Goal: Transaction & Acquisition: Purchase product/service

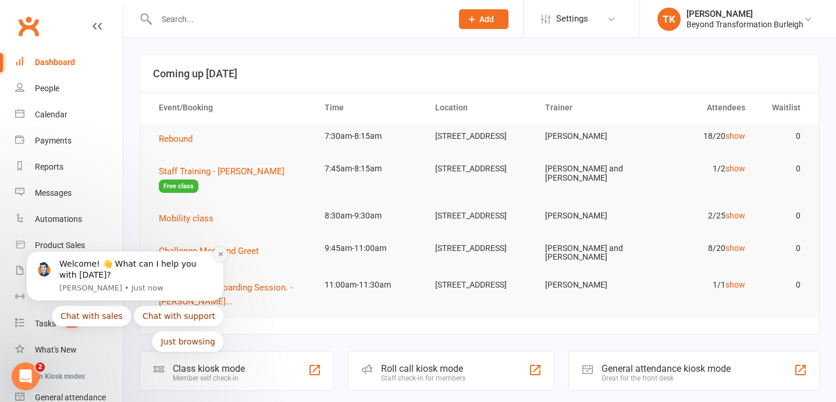
click at [220, 251] on icon "Dismiss notification" at bounding box center [220, 254] width 6 height 6
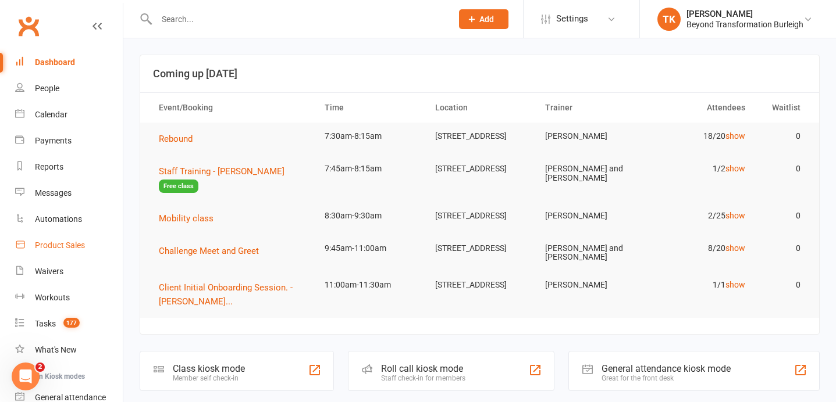
click at [63, 245] on div "Product Sales" at bounding box center [60, 245] width 50 height 9
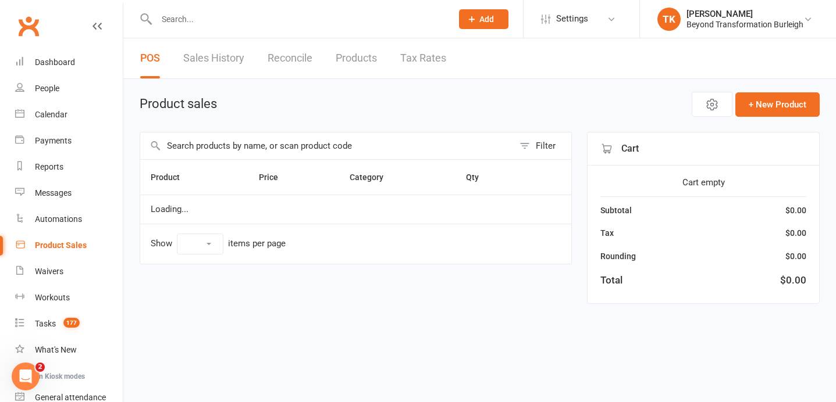
select select "10"
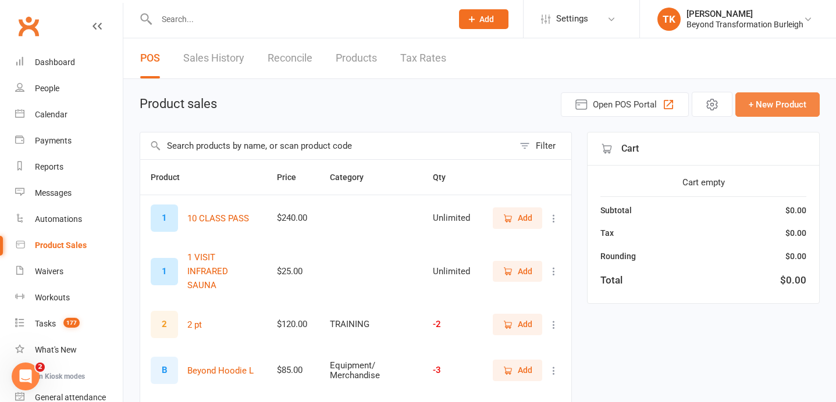
click at [791, 101] on button "+ New Product" at bounding box center [777, 104] width 84 height 24
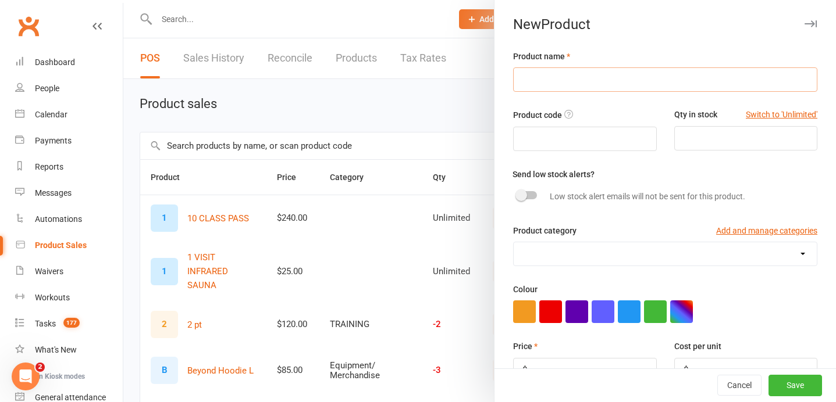
click at [601, 84] on input "text" at bounding box center [665, 79] width 304 height 24
type input "t"
type input "Trainade Hydration - Kiwi Strawberry"
click at [575, 134] on input "text" at bounding box center [585, 139] width 144 height 24
click at [717, 134] on input "number" at bounding box center [746, 138] width 144 height 24
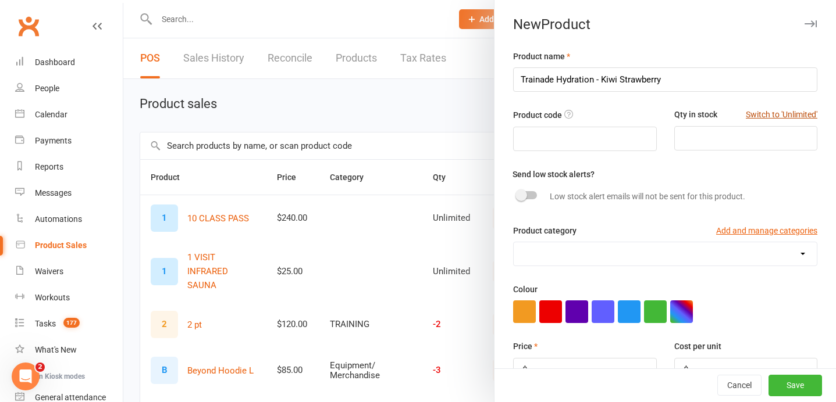
click at [798, 117] on button "Switch to 'Unlimited'" at bounding box center [782, 114] width 72 height 13
type input "Unlimited"
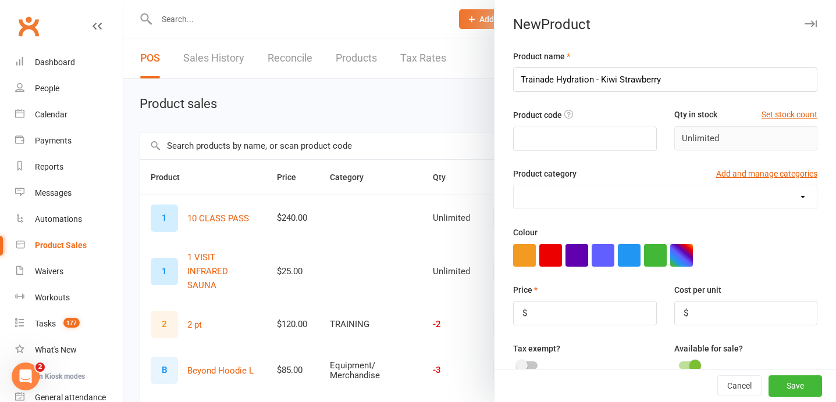
click at [614, 186] on div "BIOSCAN SEMINARS MIS Challenge Equipment/ Merchandise Nutrition Program SUPPLEM…" at bounding box center [665, 197] width 304 height 24
click at [615, 194] on select "BIOSCAN SEMINARS MIS Challenge Equipment/ Merchandise Nutrition Program SUPPLEM…" at bounding box center [664, 197] width 303 height 23
select select "1308"
click at [513, 186] on select "BIOSCAN SEMINARS MIS Challenge Equipment/ Merchandise Nutrition Program SUPPLEM…" at bounding box center [664, 197] width 303 height 23
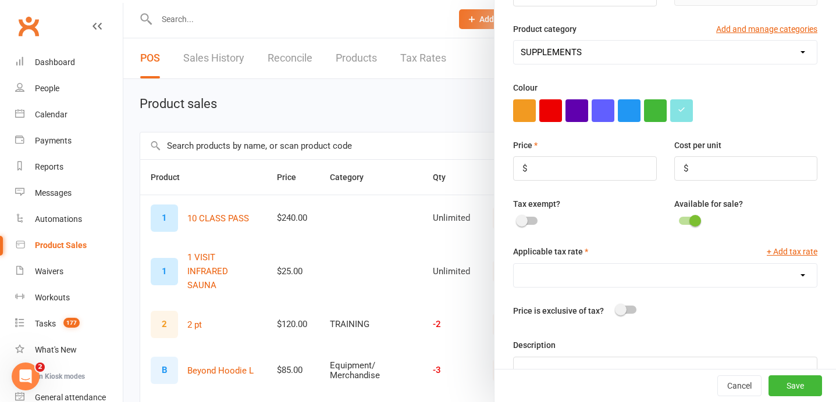
scroll to position [147, 0]
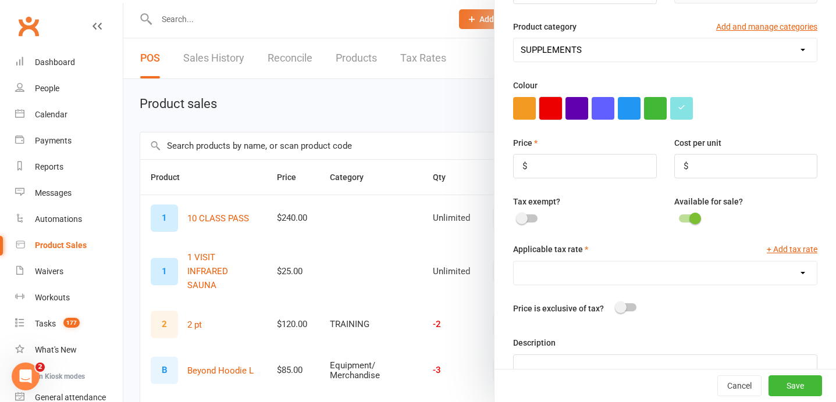
click at [552, 109] on button "button" at bounding box center [550, 108] width 23 height 23
click at [570, 167] on input "number" at bounding box center [585, 166] width 144 height 24
type input "59.99"
click at [716, 163] on input "number" at bounding box center [746, 166] width 144 height 24
type input "41.25"
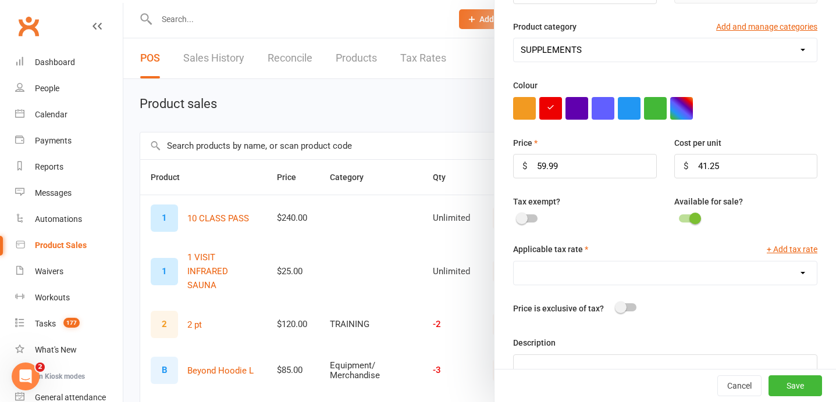
click at [625, 238] on div "Tax exempt? Available for sale?" at bounding box center [665, 219] width 322 height 48
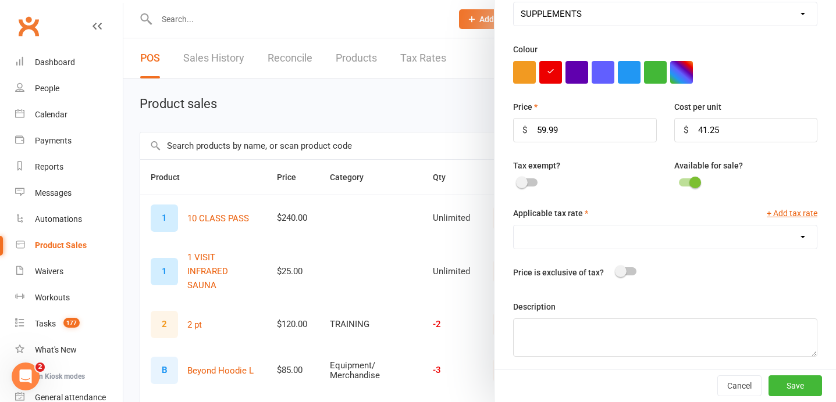
scroll to position [189, 0]
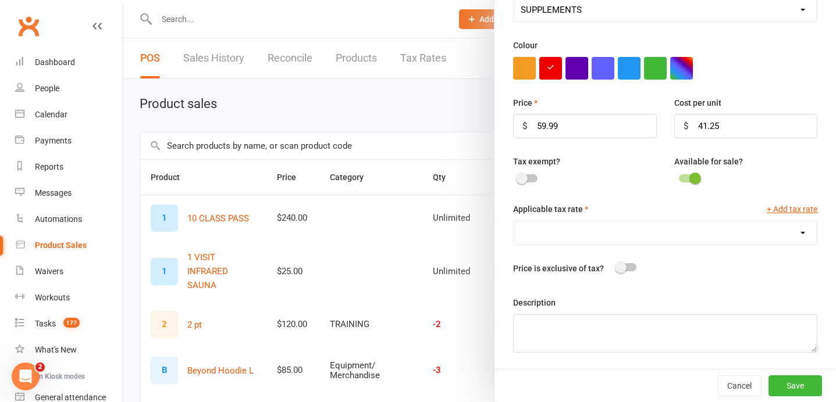
click at [607, 238] on select "GST (10.0%)" at bounding box center [664, 233] width 303 height 23
select select "777"
click at [513, 222] on select "GST (10.0%)" at bounding box center [664, 233] width 303 height 23
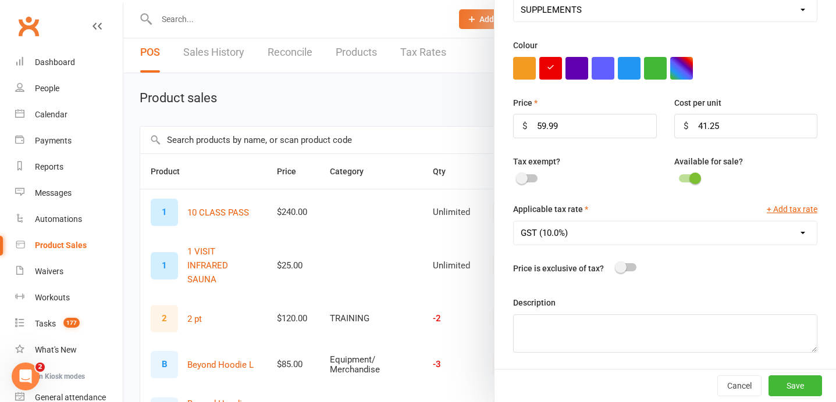
scroll to position [8, 0]
click at [584, 318] on textarea at bounding box center [665, 334] width 304 height 38
click at [737, 134] on input "41.25" at bounding box center [746, 126] width 144 height 24
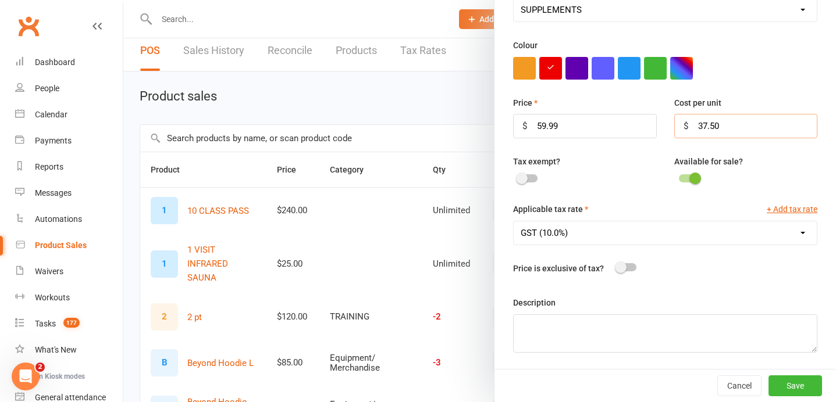
type input "37.50"
click at [626, 266] on div at bounding box center [626, 267] width 20 height 8
click at [616, 266] on input "checkbox" at bounding box center [616, 266] width 0 height 0
click at [790, 374] on div "Cancel Save" at bounding box center [664, 385] width 341 height 33
click at [796, 392] on button "Save" at bounding box center [794, 386] width 53 height 21
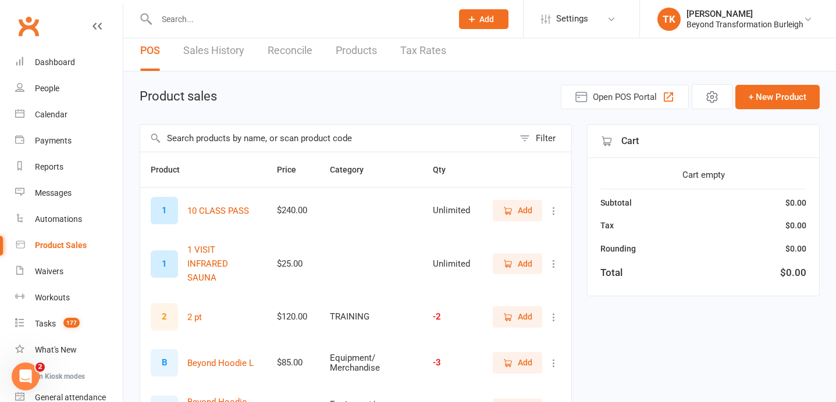
click at [358, 139] on input "text" at bounding box center [326, 138] width 373 height 27
type input "trainade"
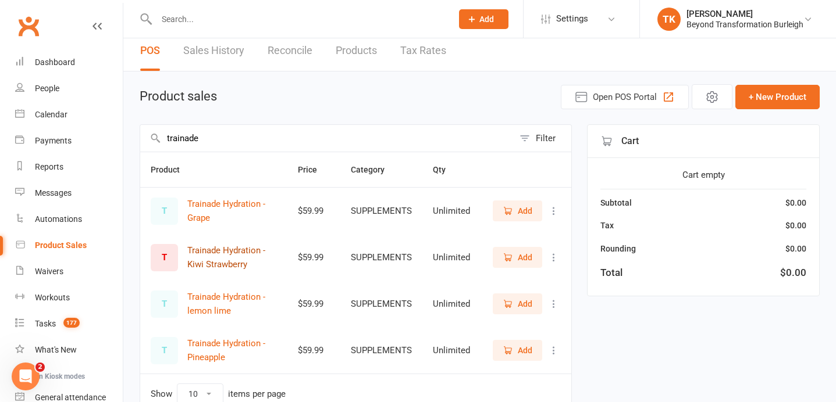
click at [220, 254] on button "Trainade Hydration - Kiwi Strawberry" at bounding box center [232, 258] width 90 height 28
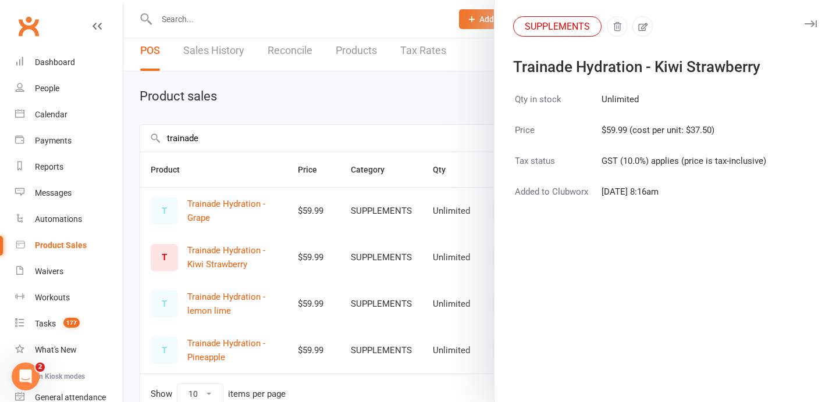
click at [458, 109] on div at bounding box center [479, 201] width 712 height 402
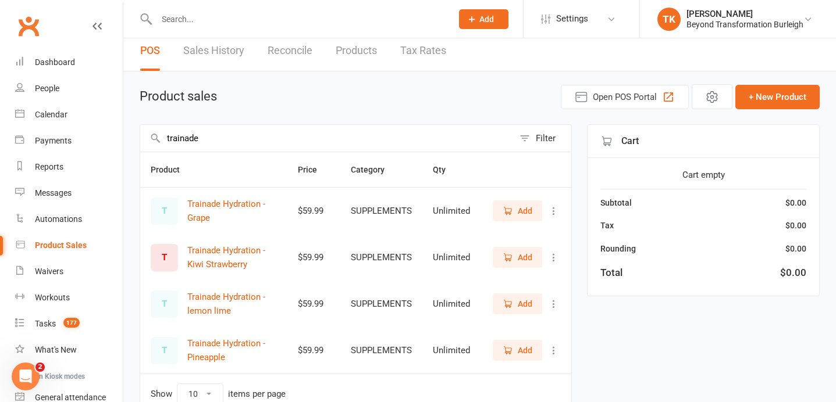
click at [515, 254] on span "Add" at bounding box center [517, 257] width 30 height 13
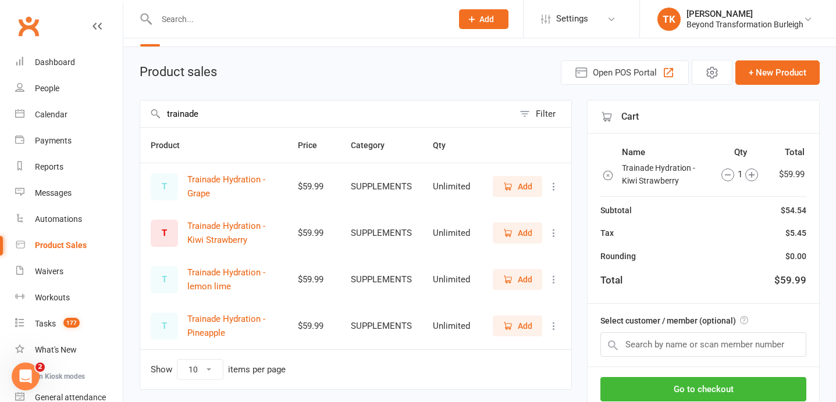
scroll to position [43, 0]
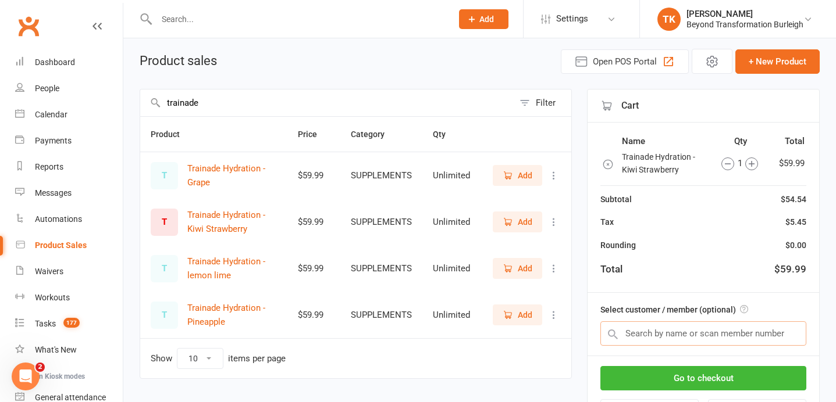
click at [691, 326] on input "text" at bounding box center [703, 334] width 206 height 24
click at [703, 376] on button "Go to checkout" at bounding box center [703, 378] width 206 height 24
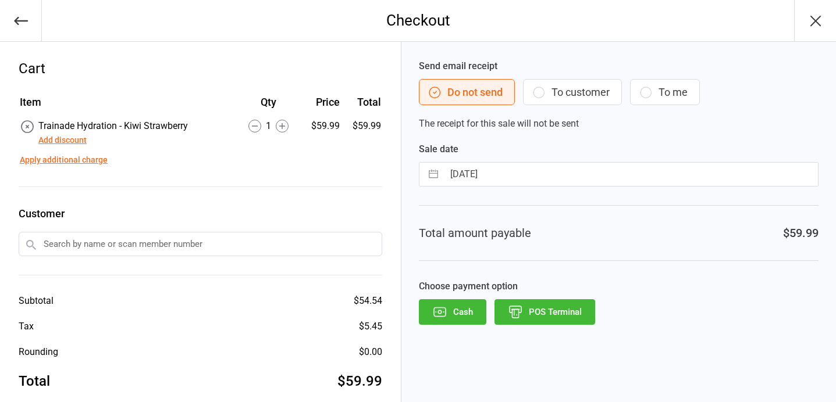
click at [548, 319] on button "POS Terminal" at bounding box center [544, 312] width 101 height 26
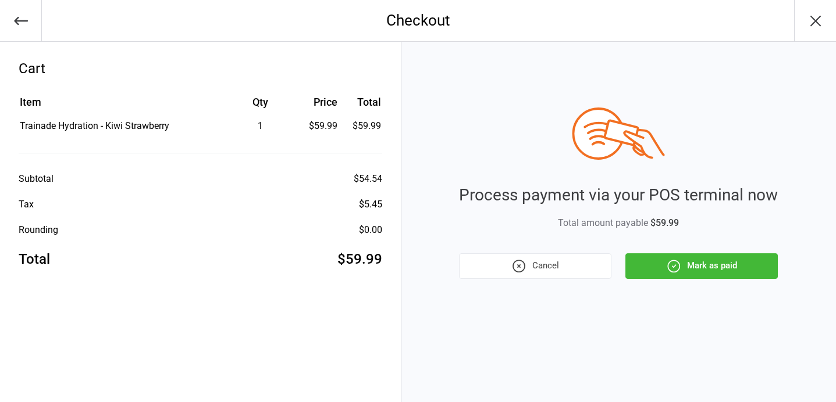
click at [727, 269] on button "Mark as paid" at bounding box center [701, 267] width 152 height 26
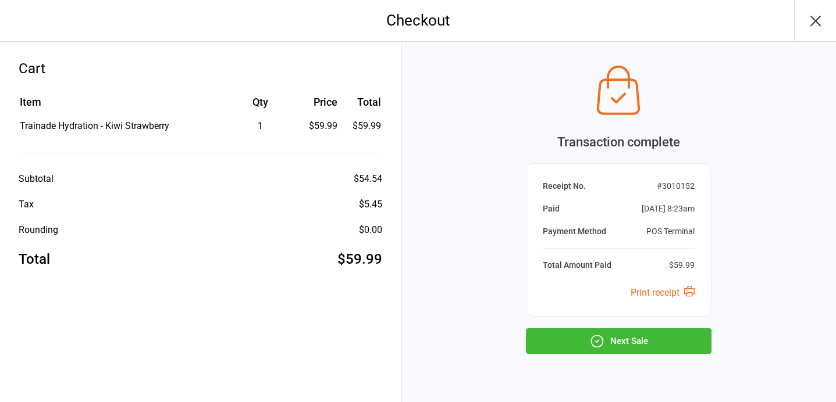
click at [815, 26] on icon "button" at bounding box center [815, 21] width 19 height 19
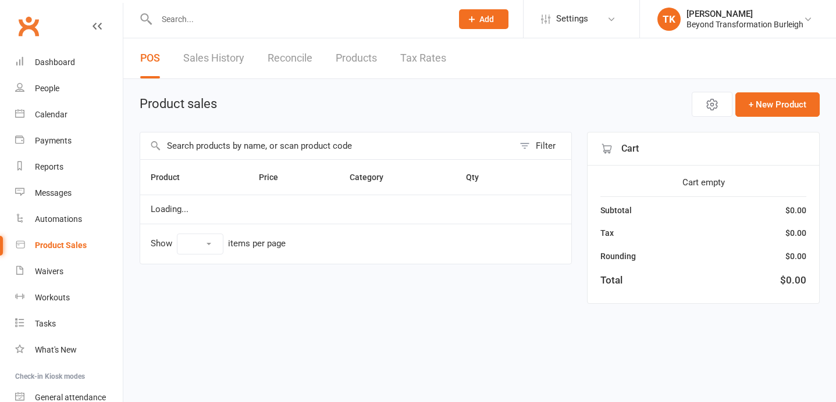
select select "10"
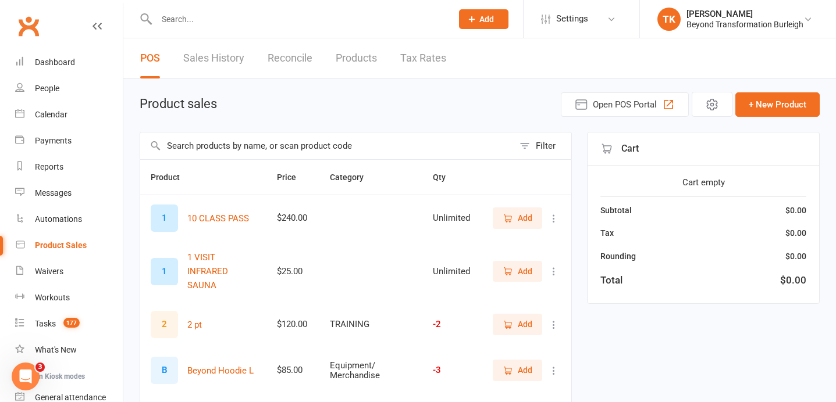
click at [522, 273] on span "Add" at bounding box center [525, 271] width 15 height 13
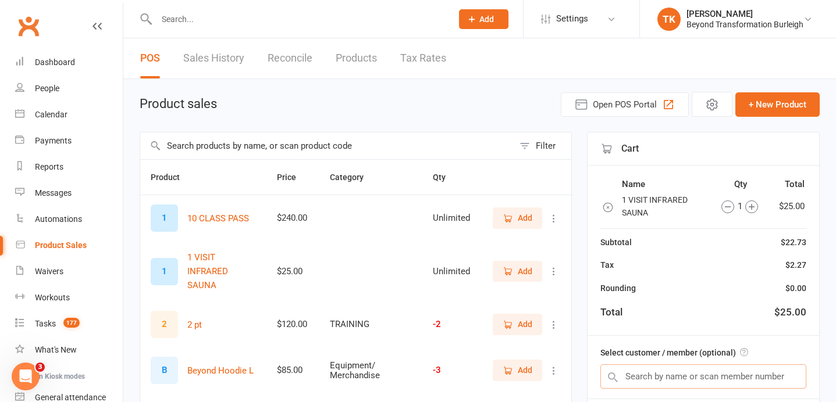
click at [728, 369] on input "text" at bounding box center [703, 377] width 206 height 24
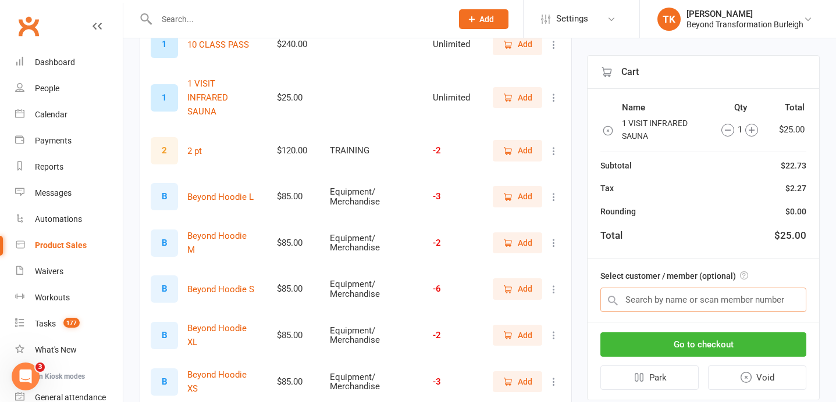
scroll to position [180, 0]
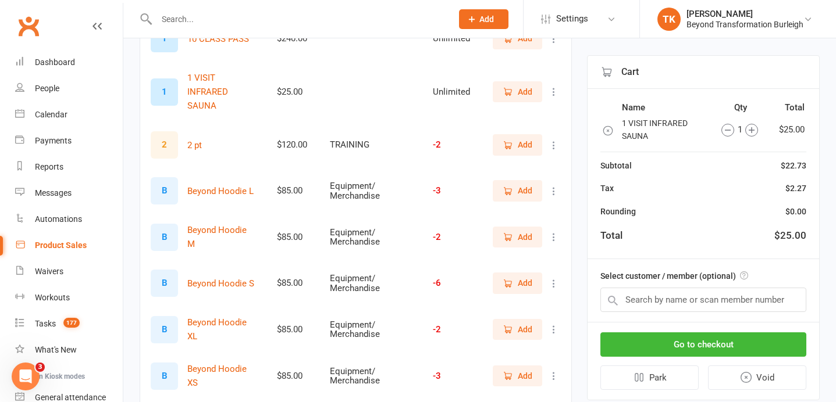
click at [69, 245] on div "Product Sales" at bounding box center [61, 245] width 52 height 9
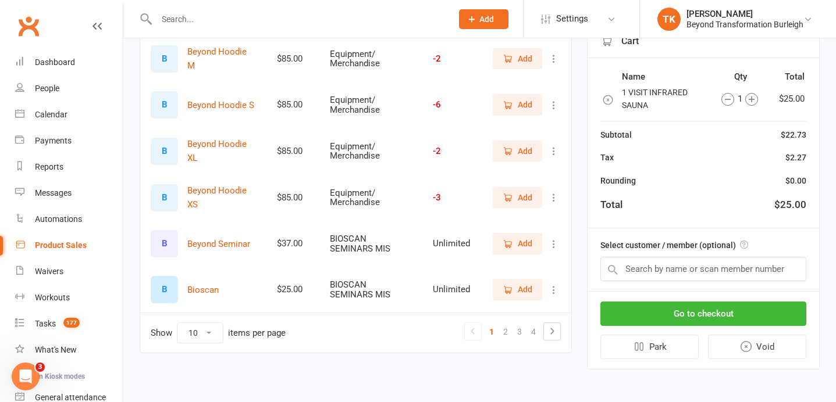
scroll to position [0, 0]
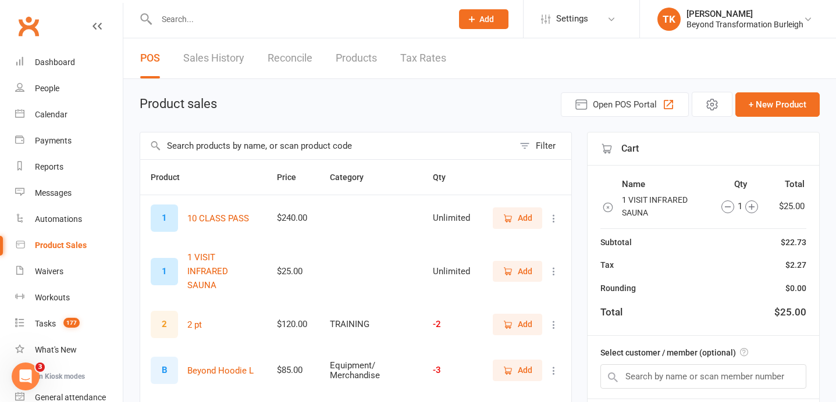
click at [280, 64] on link "Reconcile" at bounding box center [289, 58] width 45 height 40
click at [219, 53] on link "Sales History" at bounding box center [213, 58] width 61 height 40
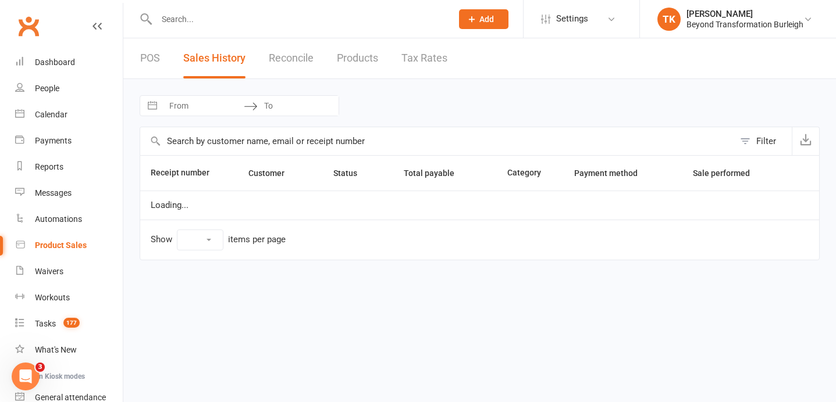
select select "25"
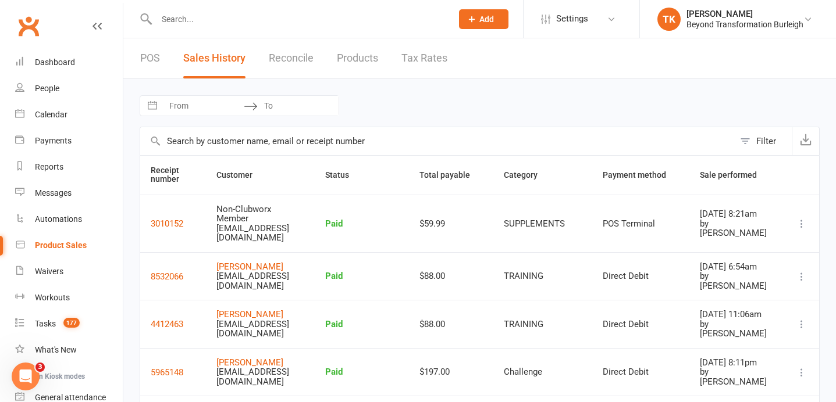
click at [804, 220] on icon at bounding box center [802, 224] width 12 height 12
click at [626, 106] on div "Navigate forward to interact with the calendar and select a date. Press the que…" at bounding box center [480, 105] width 680 height 21
click at [138, 60] on div "POS Sales History Reconcile Products Tax Rates" at bounding box center [293, 58] width 341 height 40
click at [147, 55] on link "POS" at bounding box center [150, 58] width 20 height 40
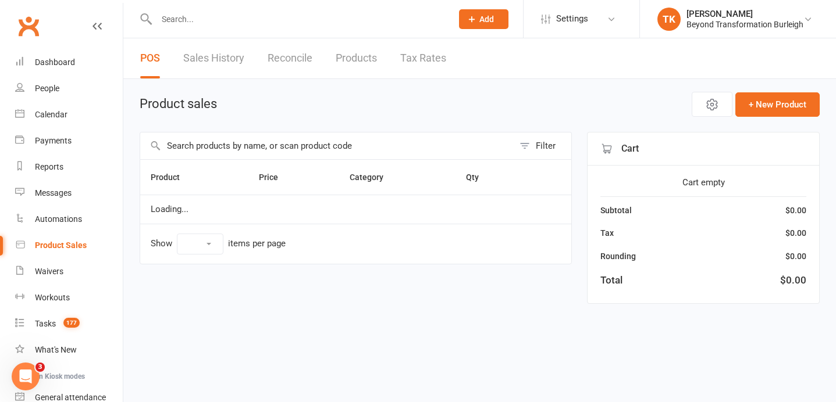
select select "10"
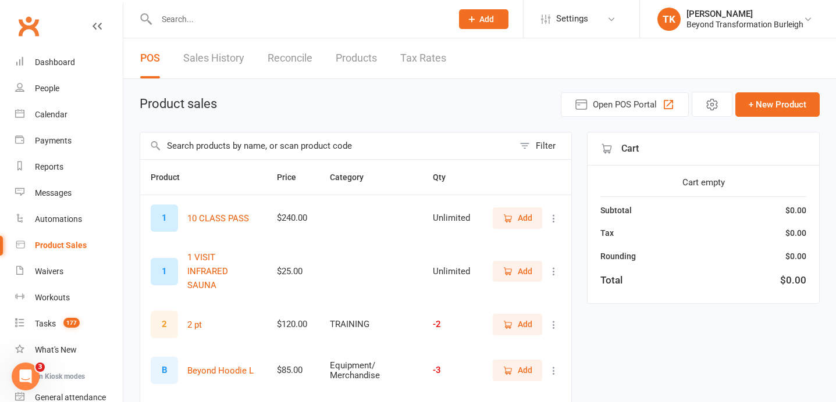
click at [378, 141] on input "text" at bounding box center [326, 146] width 373 height 27
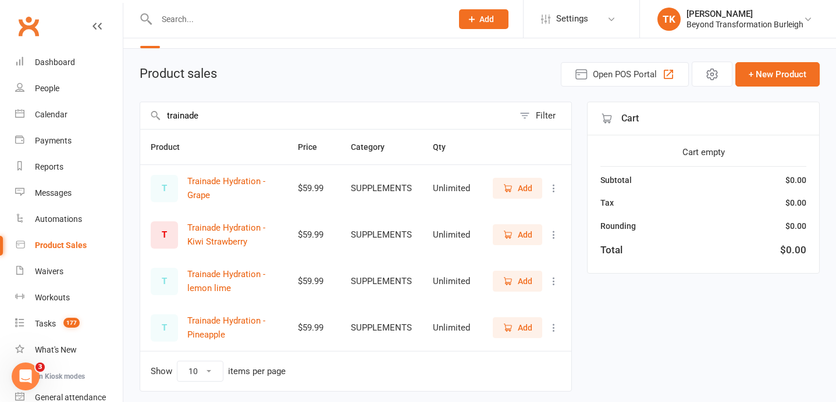
scroll to position [40, 0]
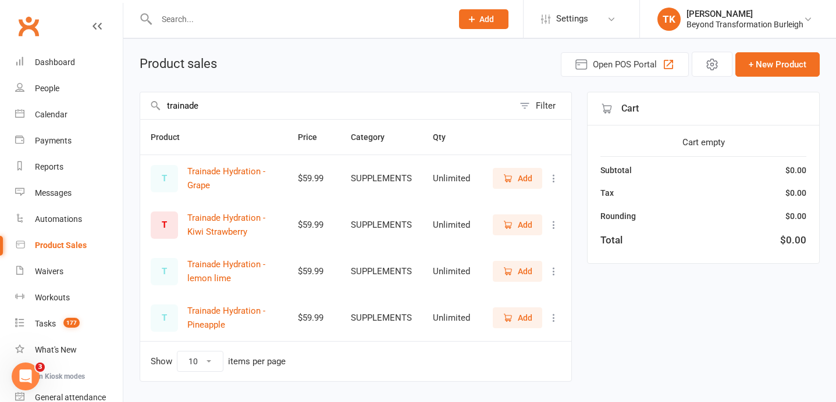
type input "trainade"
click at [230, 170] on button "Trainade Hydration - Grape" at bounding box center [232, 179] width 90 height 28
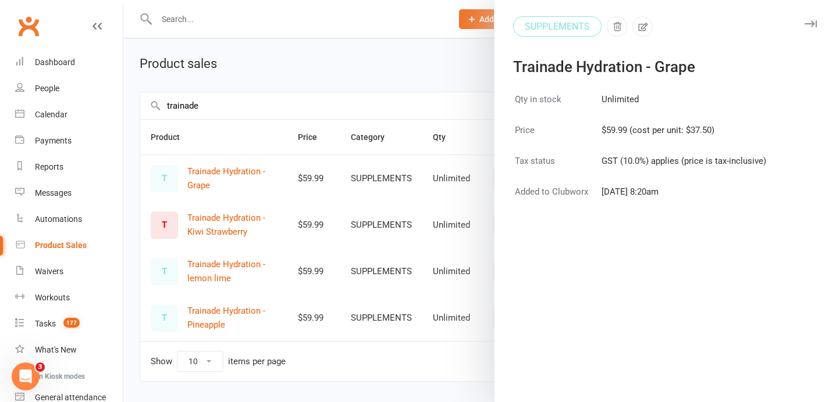
click at [446, 55] on div at bounding box center [479, 201] width 712 height 402
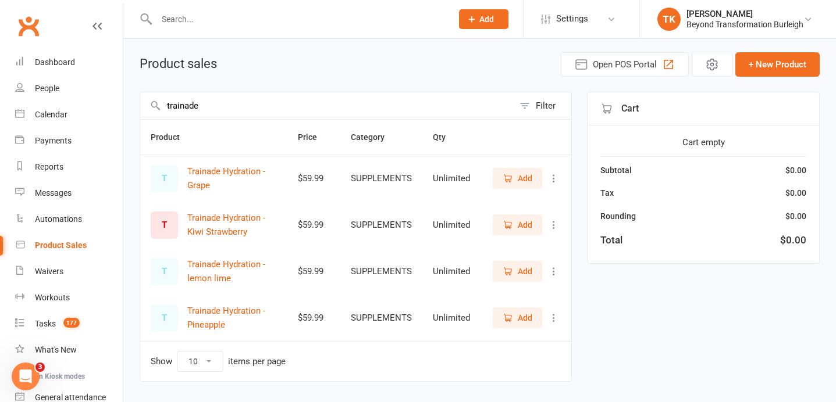
click at [513, 227] on span "Add" at bounding box center [517, 225] width 30 height 13
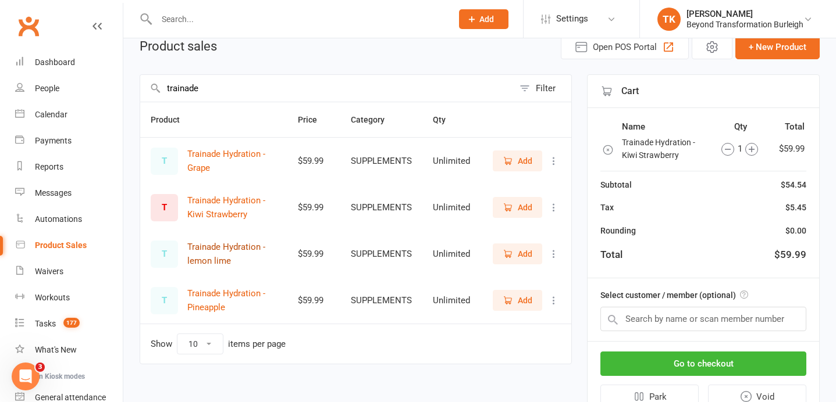
scroll to position [58, 0]
click at [337, 39] on div "Product sales Open POS Portal + New Product" at bounding box center [480, 46] width 680 height 25
click at [55, 113] on div "Calendar" at bounding box center [51, 114] width 33 height 9
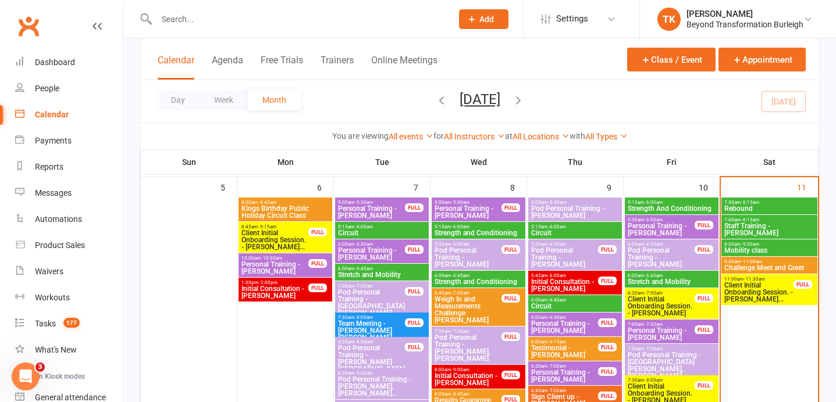
scroll to position [550, 0]
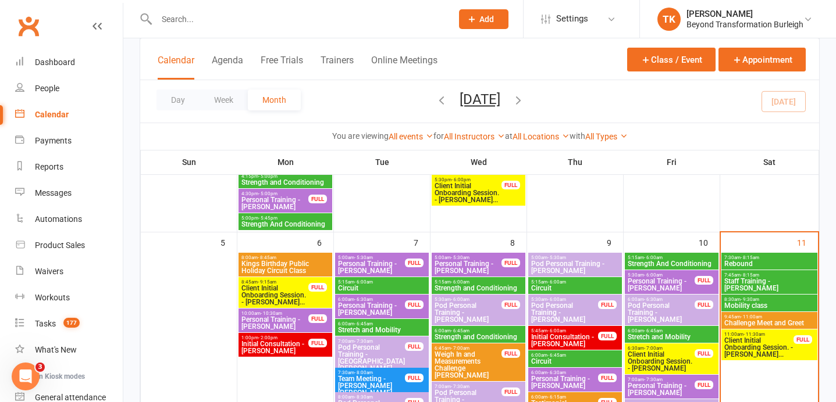
click at [768, 302] on span "Mobility class" at bounding box center [768, 305] width 91 height 7
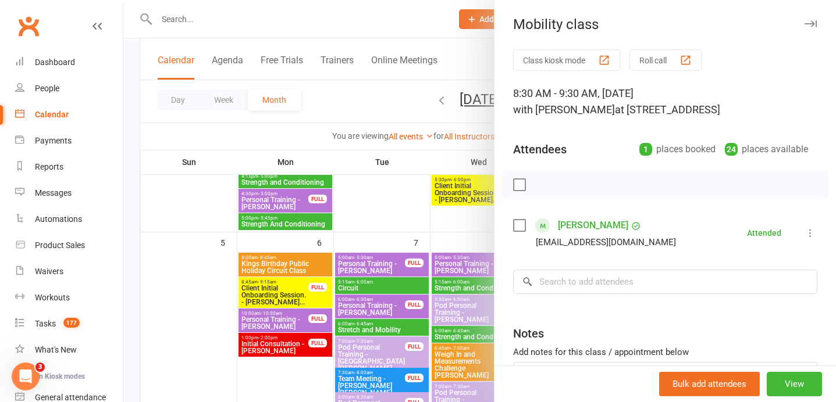
click at [404, 106] on div at bounding box center [479, 201] width 712 height 402
